Goal: Task Accomplishment & Management: Manage account settings

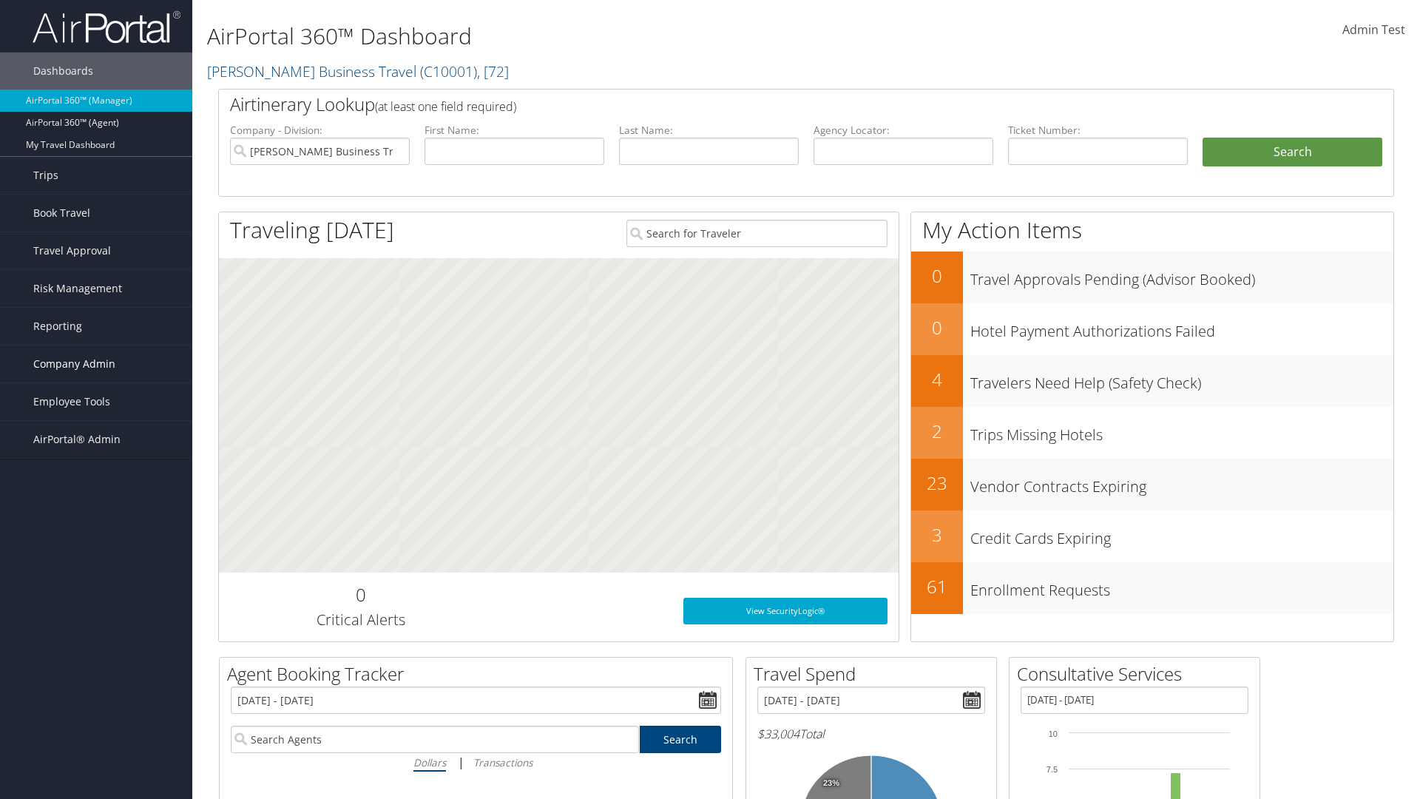
click at [96, 364] on span "Company Admin" at bounding box center [74, 363] width 82 height 37
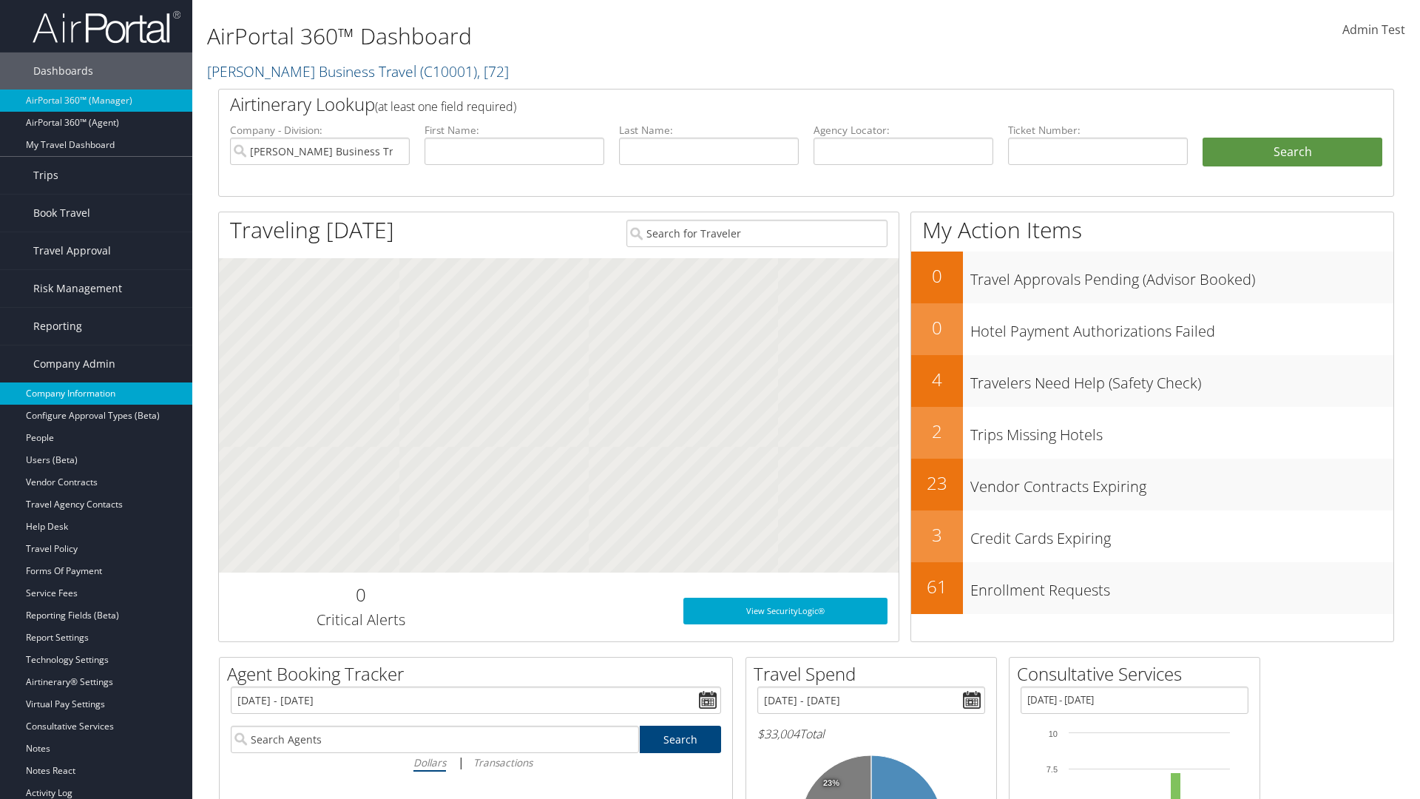
click at [96, 393] on link "Company Information" at bounding box center [96, 393] width 192 height 22
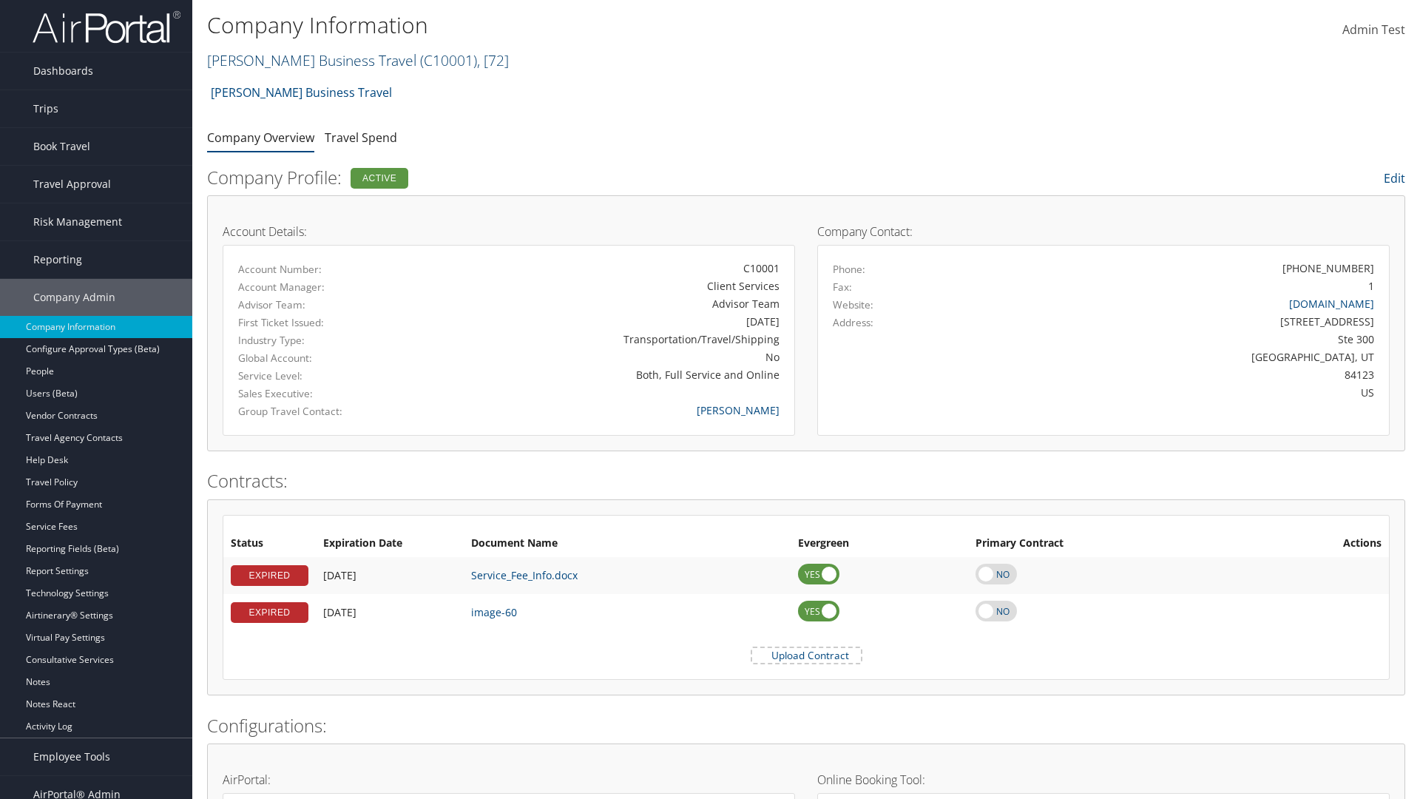
click at [305, 60] on link "[PERSON_NAME] Business Travel ( C10001 ) , [ 72 ]" at bounding box center [358, 60] width 302 height 20
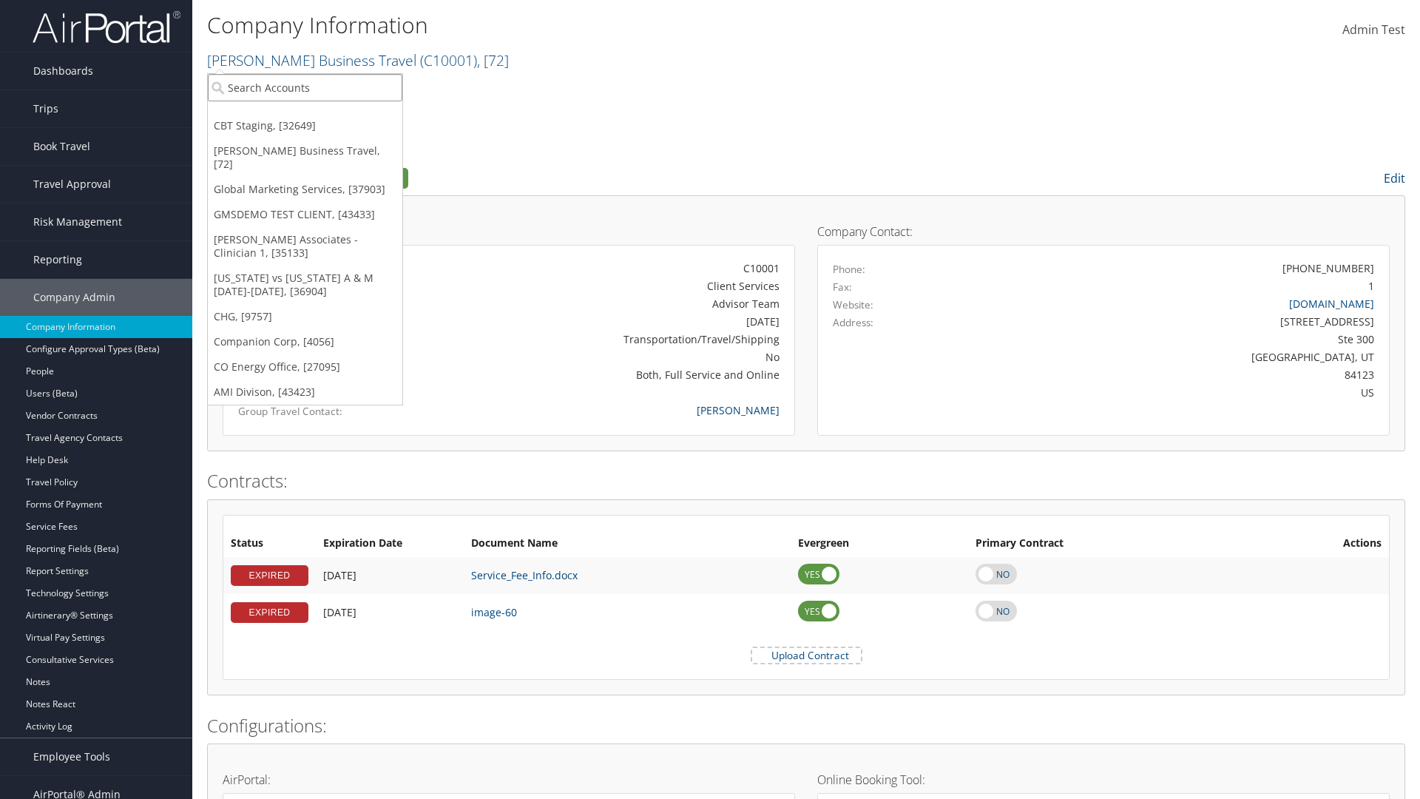
click at [305, 87] on input "search" at bounding box center [305, 87] width 195 height 27
type input "Co Energy Office"
click at [305, 115] on div "CO Energy Office (CO1003), [27095]" at bounding box center [305, 114] width 211 height 13
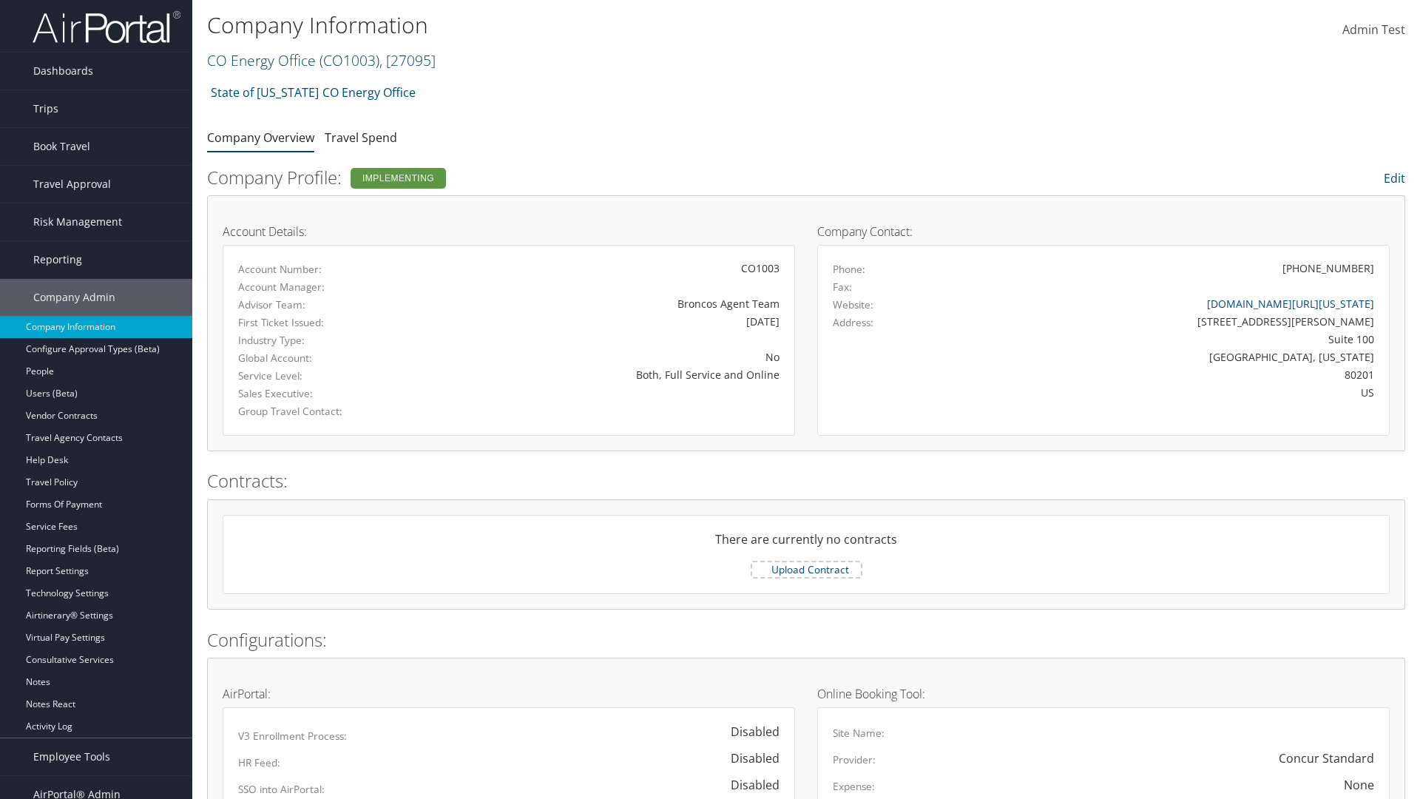
click at [260, 60] on link "CO Energy Office ( CO1003 ) , [ 27095 ]" at bounding box center [321, 60] width 229 height 20
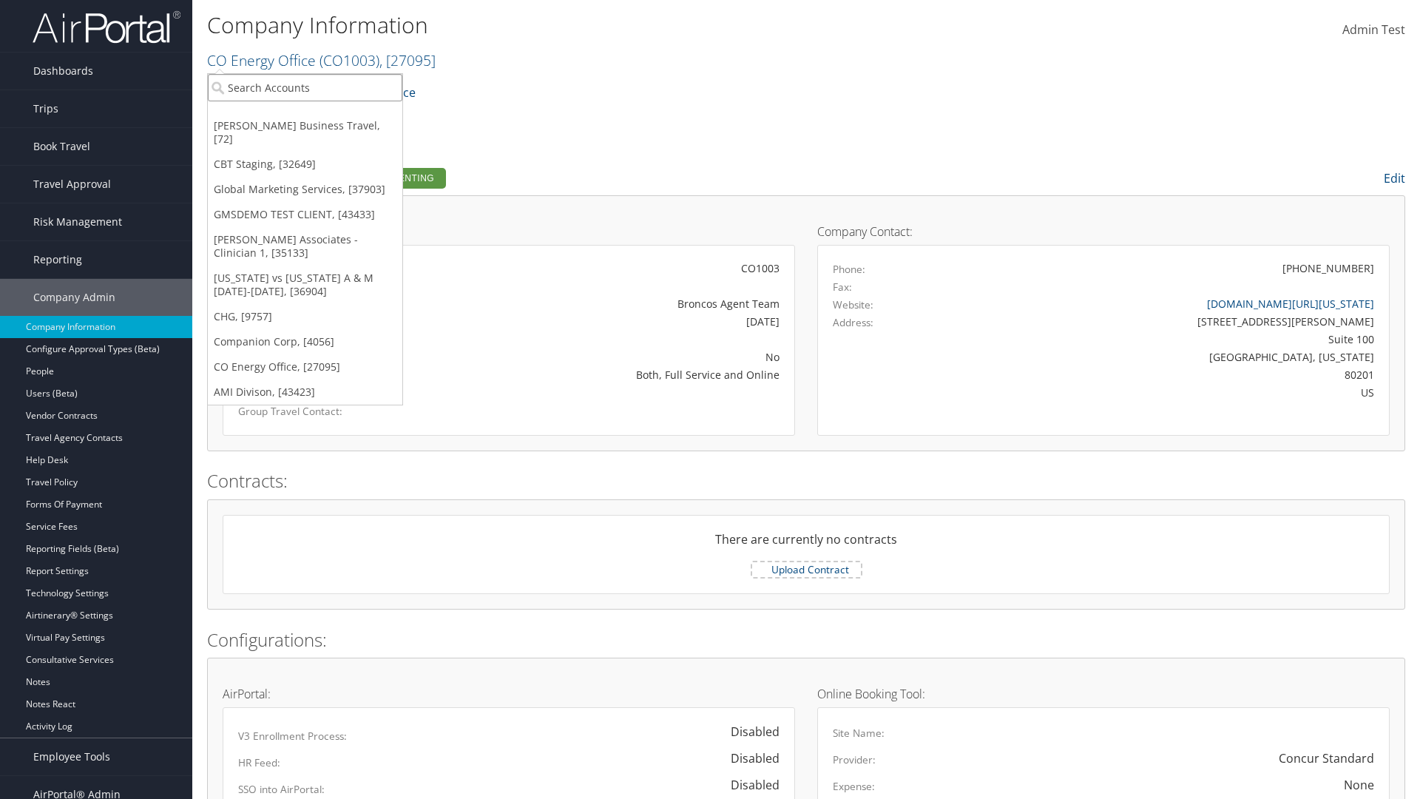
click at [305, 87] on input "search" at bounding box center [305, 87] width 195 height 27
type input "Companion Corp"
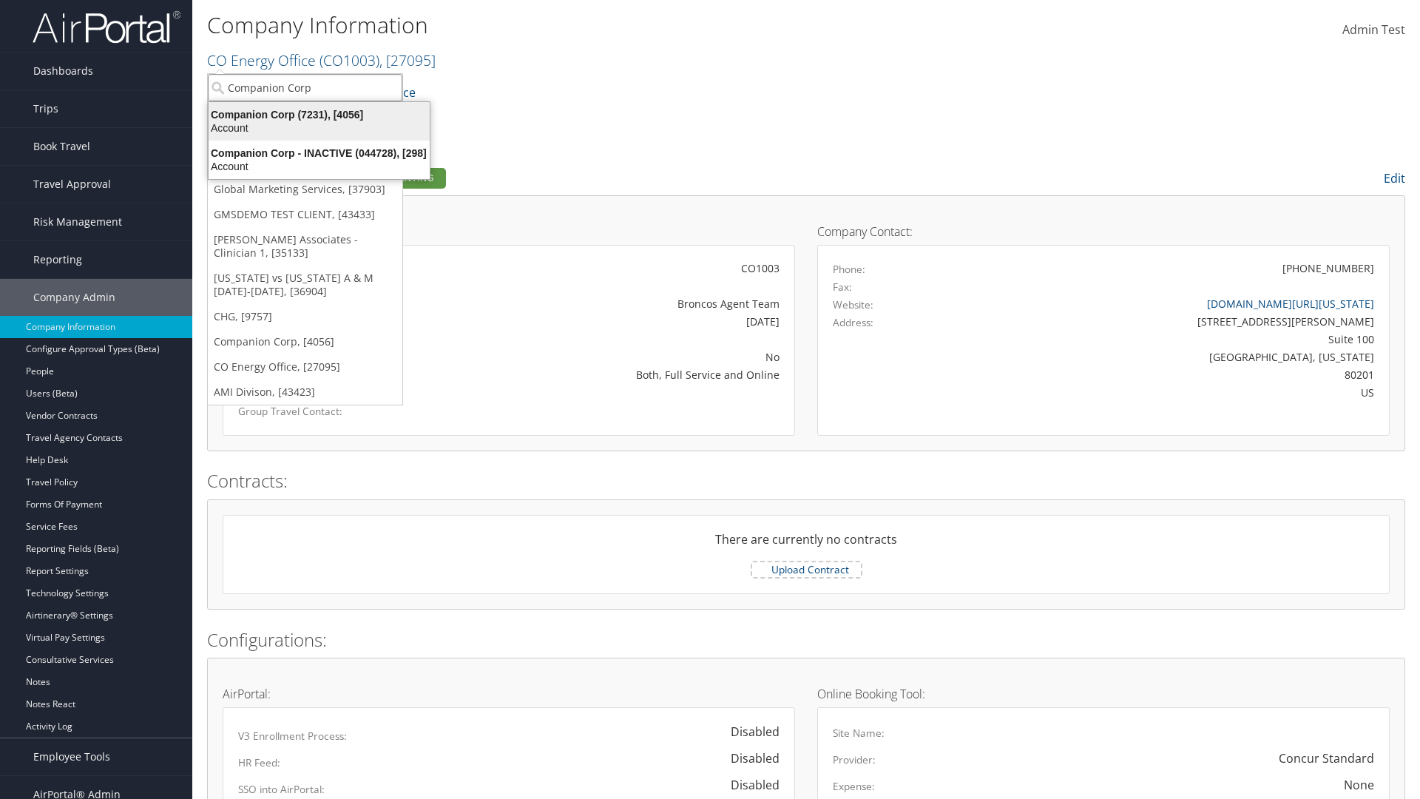
click at [319, 115] on div "Companion Corp (7231), [4056]" at bounding box center [319, 114] width 239 height 13
